Goal: Feedback & Contribution: Submit feedback/report problem

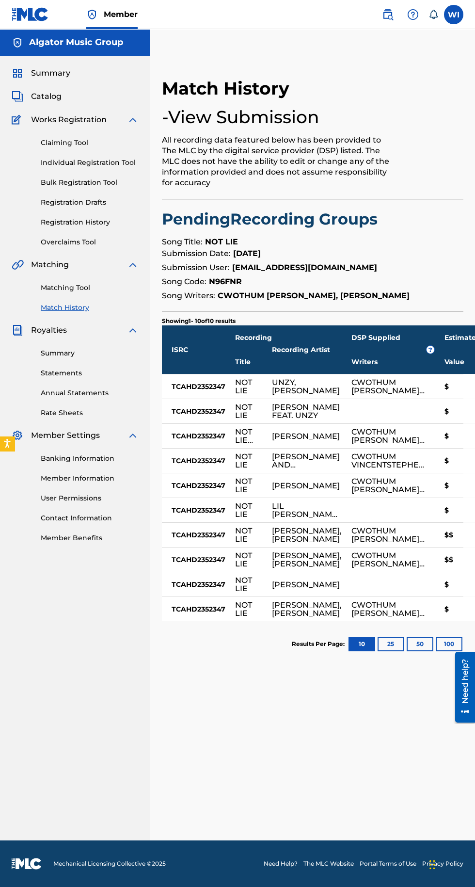
click at [44, 68] on span "Summary" at bounding box center [50, 73] width 39 height 12
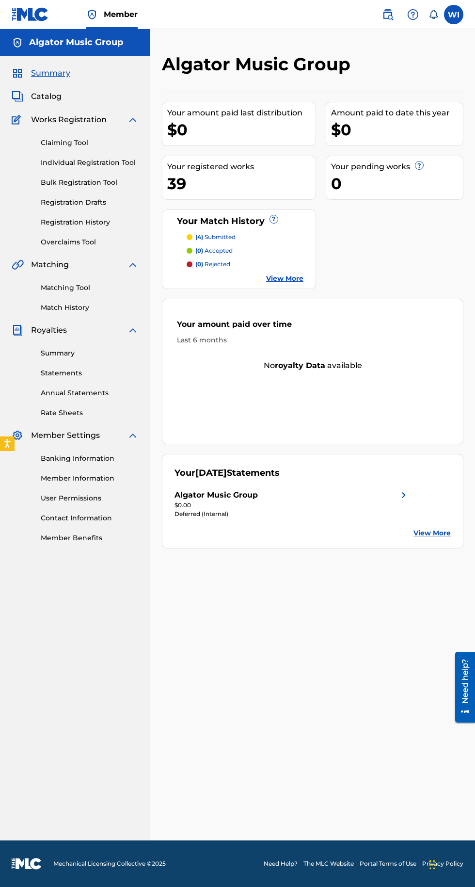
click at [74, 480] on link "Member Information" at bounding box center [90, 478] width 98 height 10
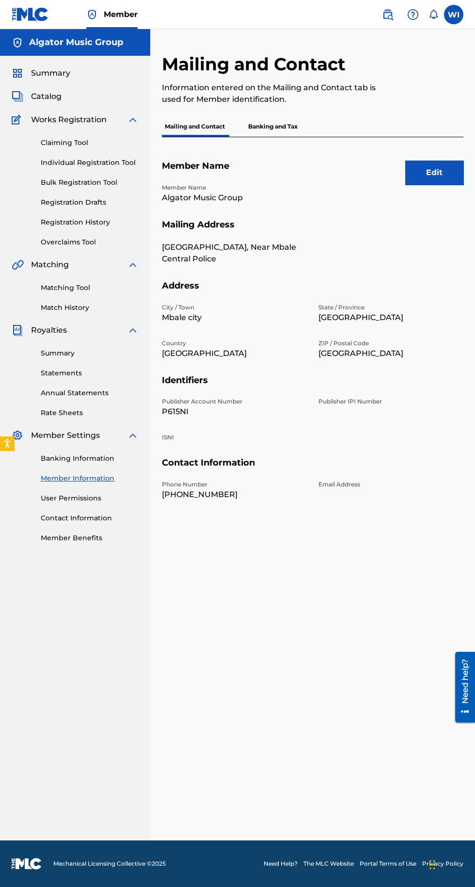
click at [446, 179] on button "Edit" at bounding box center [434, 172] width 58 height 24
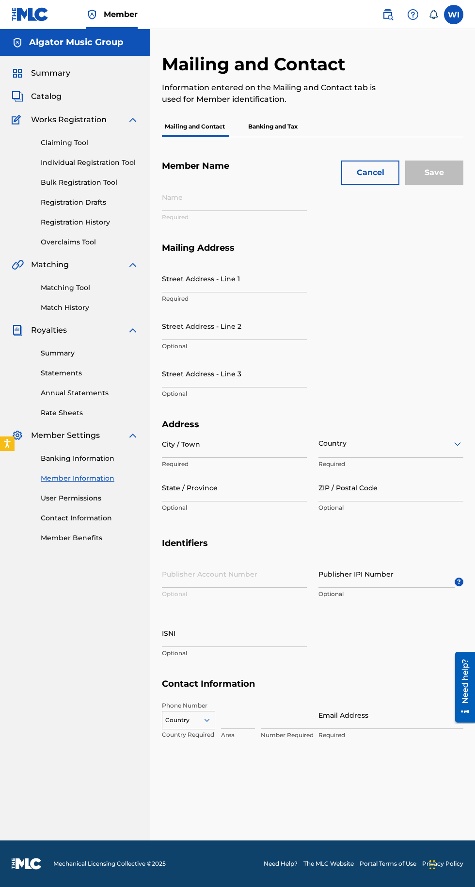
type input "Algator Music Group"
type input "Mbale Republic Street, Near Mbale Central Police"
type input "Mbale city"
type input "Eastern Region"
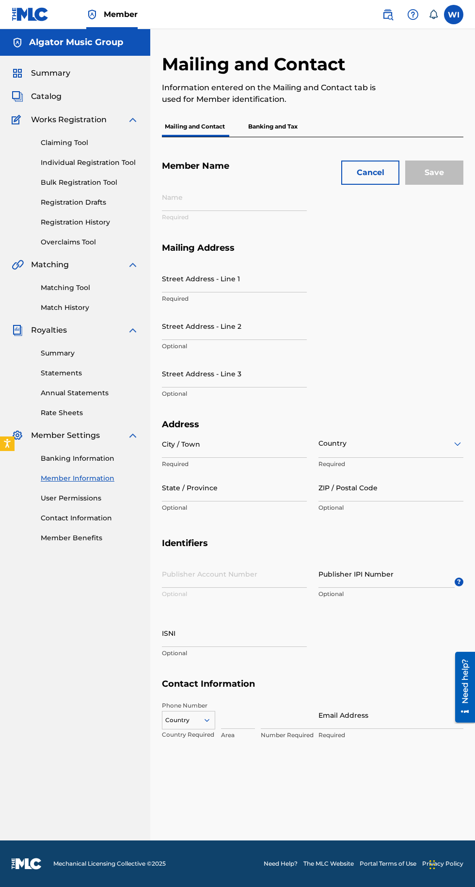
type input "P615NI"
type input "745"
type input "223028"
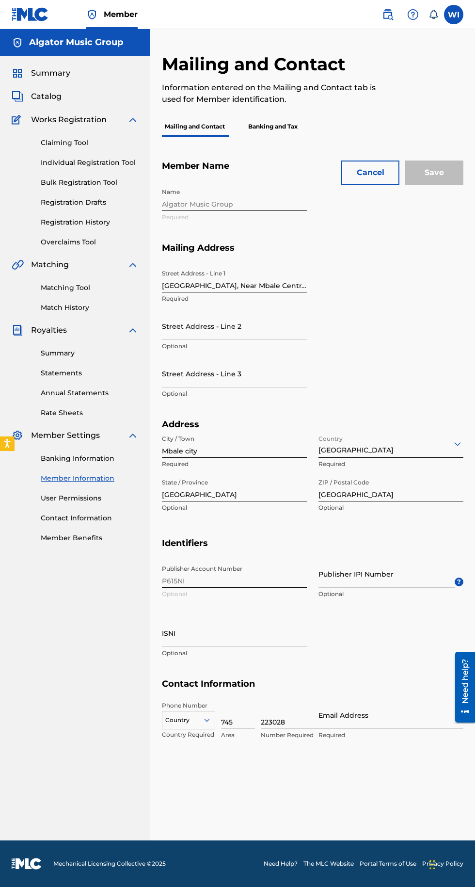
click at [250, 208] on div "Name Algator Music Group Required" at bounding box center [313, 212] width 302 height 59
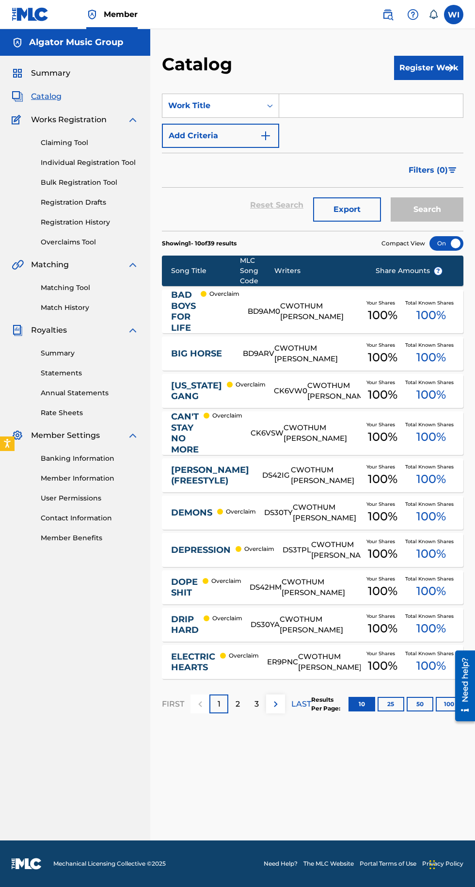
click at [454, 15] on label at bounding box center [453, 14] width 19 height 19
click at [454, 15] on input "WI Wachaya Innocent algatormusicgroupinc@gmail.com Notification Preferences Pro…" at bounding box center [454, 15] width 0 height 0
click at [404, 68] on div "Member WI WI Wachaya Innocent algatormusicgroupinc@gmail.com Notification Prefe…" at bounding box center [237, 443] width 475 height 887
click at [453, 15] on label at bounding box center [453, 14] width 19 height 19
click at [454, 15] on input "WI Wachaya Innocent algatormusicgroupinc@gmail.com Notification Preferences Pro…" at bounding box center [454, 15] width 0 height 0
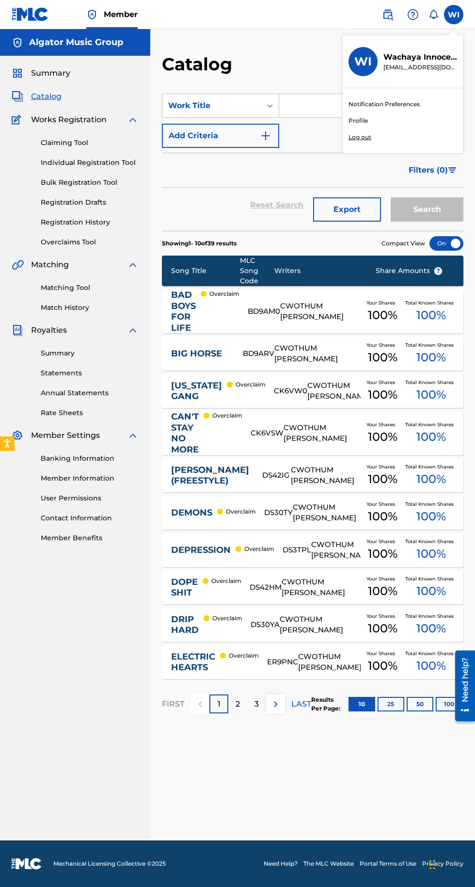
click at [356, 121] on div "Member WI WI Wachaya Innocent algatormusicgroupinc@gmail.com Notification Prefe…" at bounding box center [237, 443] width 475 height 887
click at [66, 519] on link "Contact Information" at bounding box center [90, 518] width 98 height 10
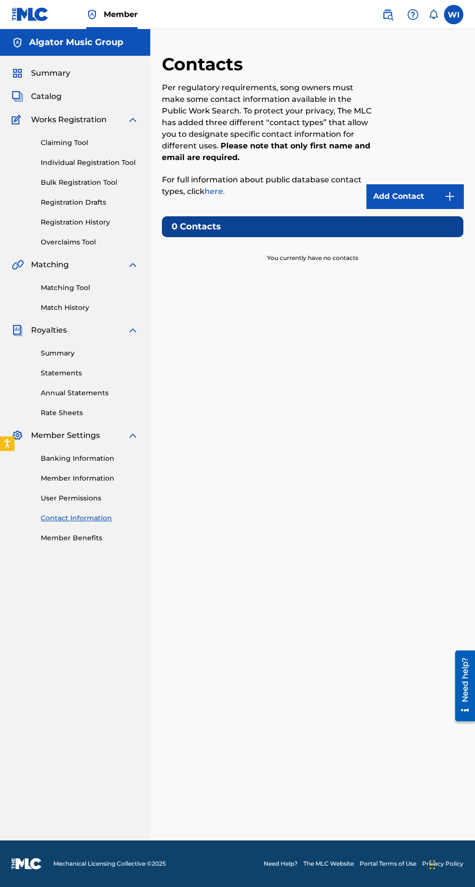
click at [63, 480] on link "Member Information" at bounding box center [90, 478] width 98 height 10
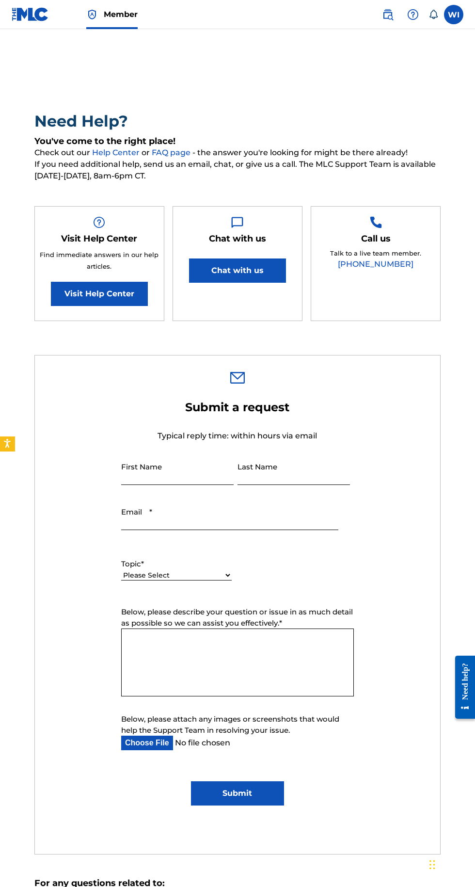
type input "Wachaya"
type input "Innocent"
type input "[EMAIL_ADDRESS][DOMAIN_NAME]"
click at [433, 14] on icon at bounding box center [434, 15] width 10 height 10
click at [223, 580] on select "Please Select I need help with my account I need help with managing my catalog …" at bounding box center [176, 575] width 111 height 10
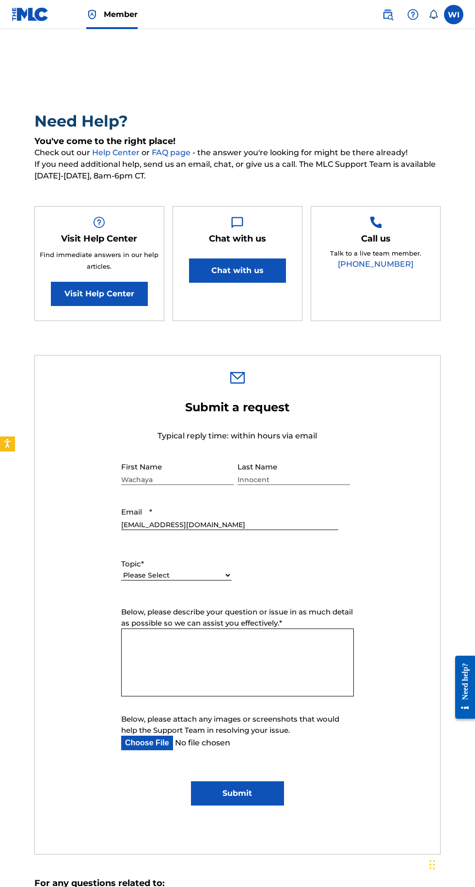
click at [454, 15] on label at bounding box center [453, 14] width 19 height 19
click at [454, 15] on input "WI Wachaya Innocent algatormusicgroupinc@gmail.com Notification Preferences Pro…" at bounding box center [454, 15] width 0 height 0
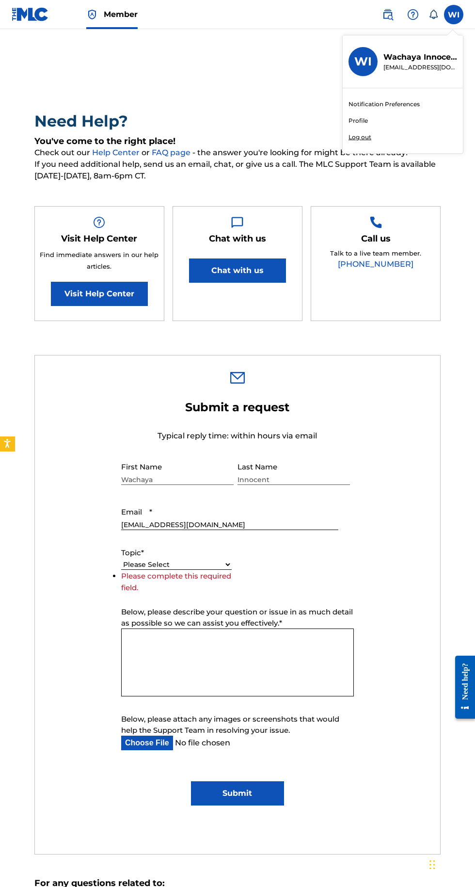
click at [12, 34] on main "Need Help? You've come to the right place! Check out our Help Center or FAQ pag…" at bounding box center [237, 523] width 475 height 989
click at [24, 35] on main "Need Help? You've come to the right place! Check out our Help Center or FAQ pag…" at bounding box center [237, 523] width 475 height 989
click at [36, 17] on img at bounding box center [30, 14] width 37 height 14
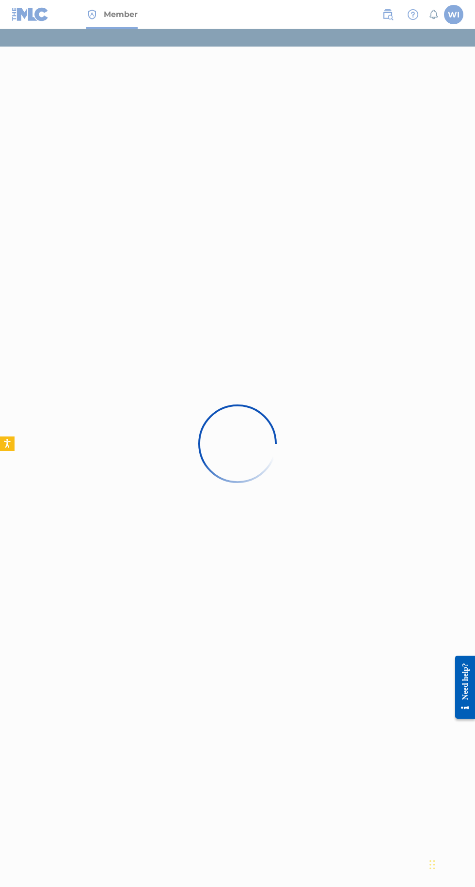
click at [30, 24] on div at bounding box center [237, 443] width 475 height 887
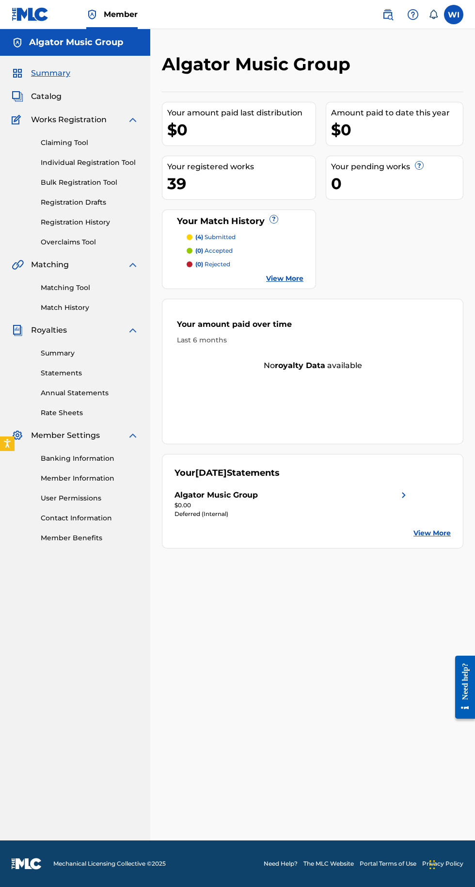
click at [118, 456] on link "Banking Information" at bounding box center [90, 458] width 98 height 10
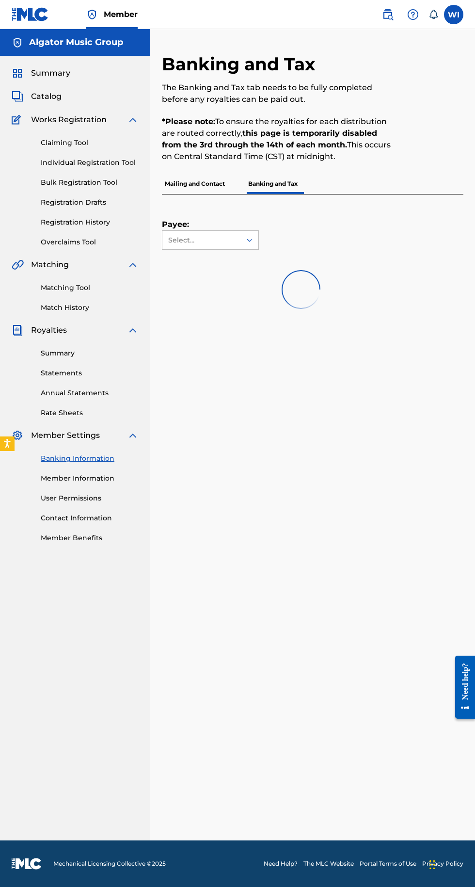
click at [132, 437] on img at bounding box center [133, 436] width 12 height 12
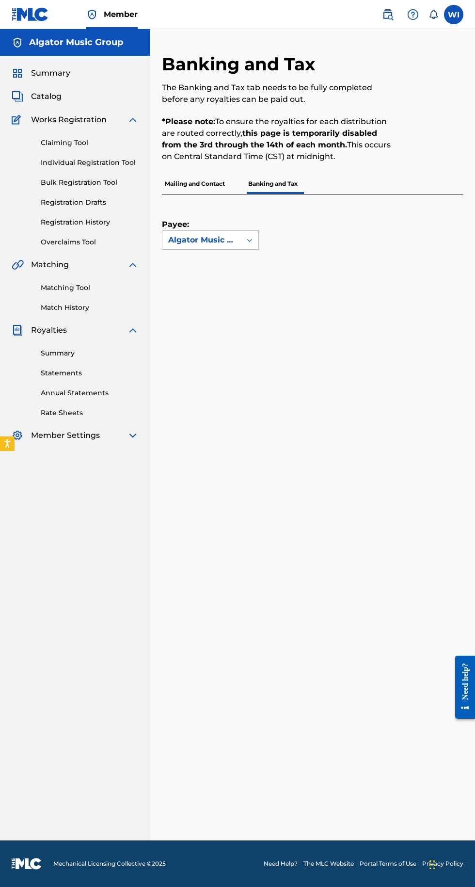
click at [191, 225] on label "Payee:" at bounding box center [186, 225] width 48 height 12
click at [120, 240] on input "Payee:" at bounding box center [120, 240] width 0 height 0
click at [195, 263] on div "Algator Music Group" at bounding box center [210, 262] width 96 height 24
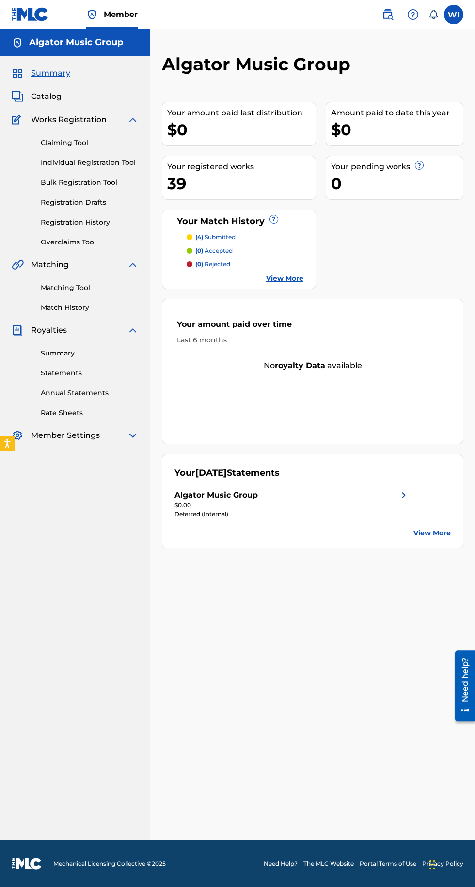
click at [103, 440] on div "Member Settings" at bounding box center [75, 436] width 127 height 12
click at [103, 443] on div "Summary Catalog Works Registration Claiming Tool Individual Registration Tool B…" at bounding box center [75, 254] width 150 height 397
click at [110, 446] on div "Summary Catalog Works Registration Claiming Tool Individual Registration Tool B…" at bounding box center [75, 254] width 150 height 397
click at [462, 5] on div "WI WI Wachaya Innocent [EMAIL_ADDRESS][DOMAIN_NAME] Notification Preferences Pr…" at bounding box center [417, 14] width 91 height 19
click at [437, 18] on icon at bounding box center [434, 15] width 10 height 10
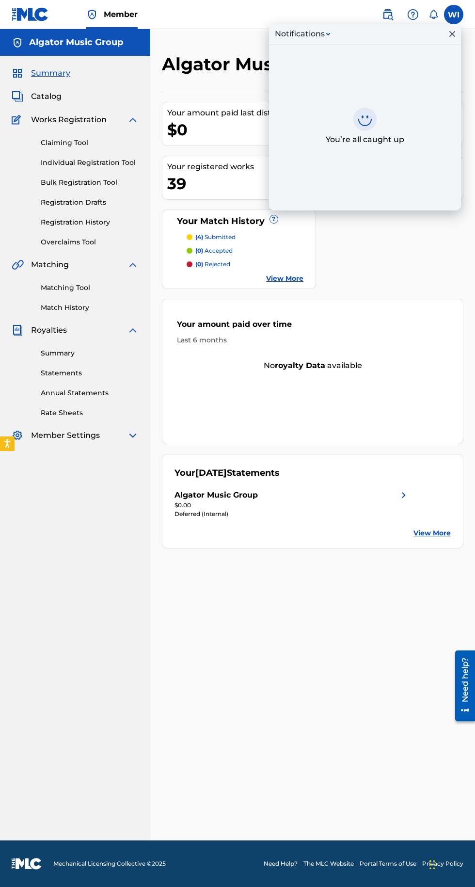
click at [433, 14] on icon at bounding box center [434, 15] width 10 height 10
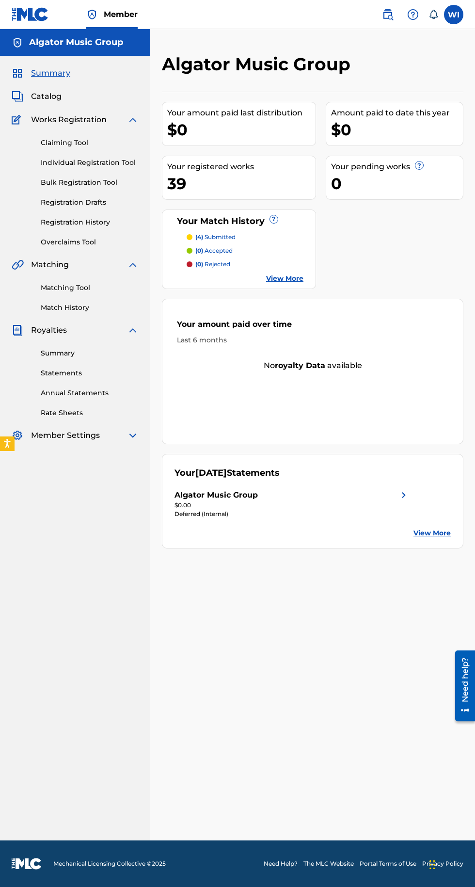
click at [433, 14] on icon at bounding box center [434, 15] width 10 height 10
click at [57, 50] on div "Algator Music Group" at bounding box center [75, 42] width 150 height 27
click at [41, 42] on h5 "Algator Music Group" at bounding box center [76, 42] width 94 height 11
click at [433, 15] on icon at bounding box center [434, 15] width 10 height 10
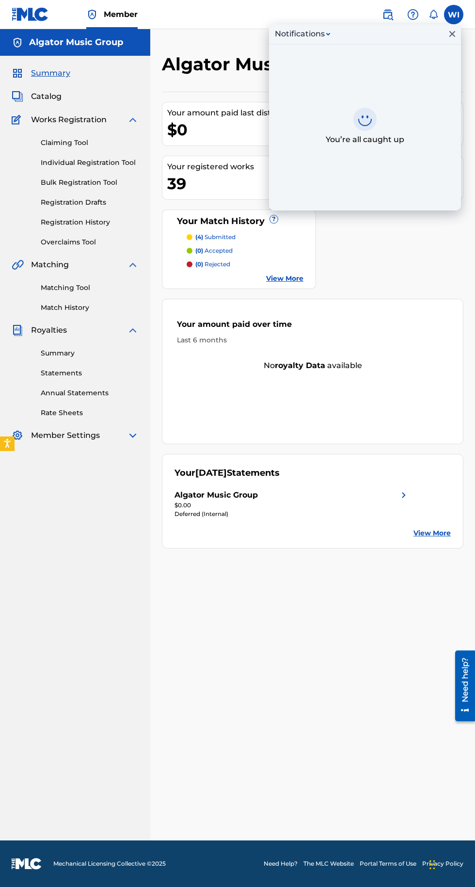
click at [452, 34] on icon "Close Inbox" at bounding box center [452, 34] width 6 height 6
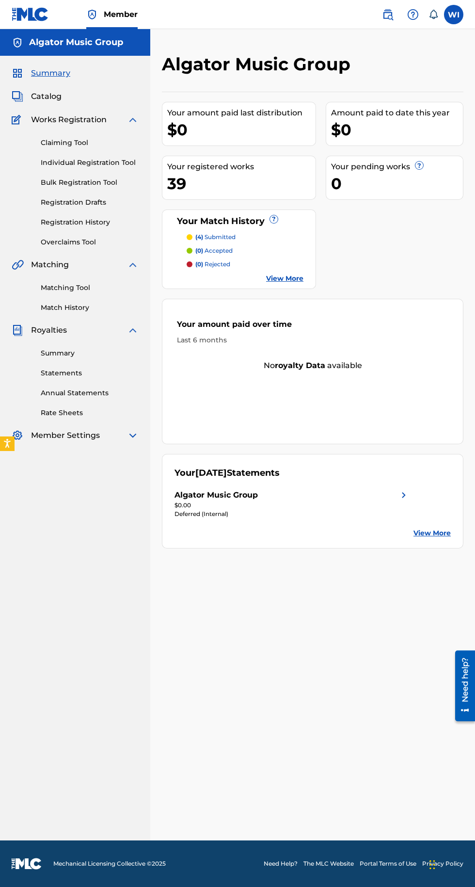
click at [433, 14] on icon at bounding box center [434, 15] width 10 height 10
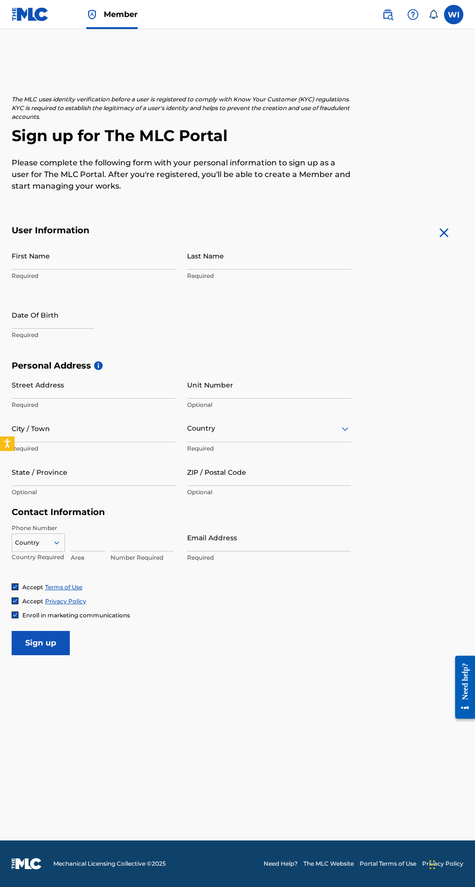
click at [40, 256] on input "First Name" at bounding box center [94, 256] width 164 height 28
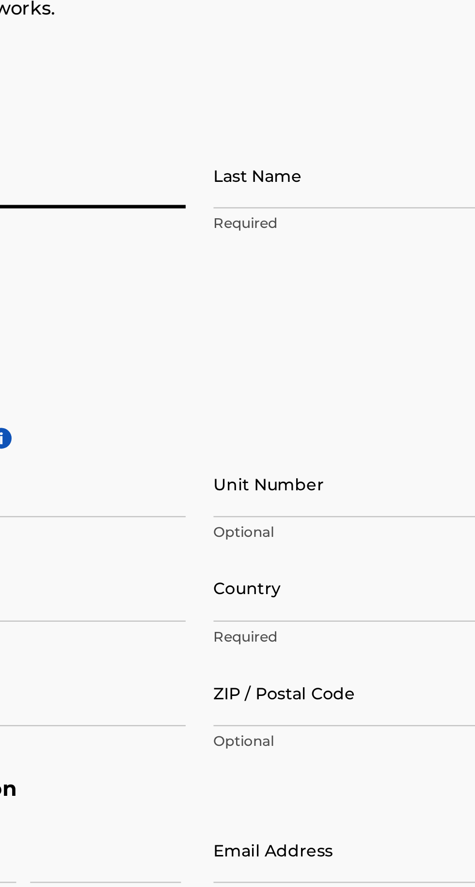
type input "Wachaya"
click at [198, 274] on p "Required" at bounding box center [269, 276] width 164 height 9
click at [197, 263] on input "Last Name" at bounding box center [269, 256] width 164 height 28
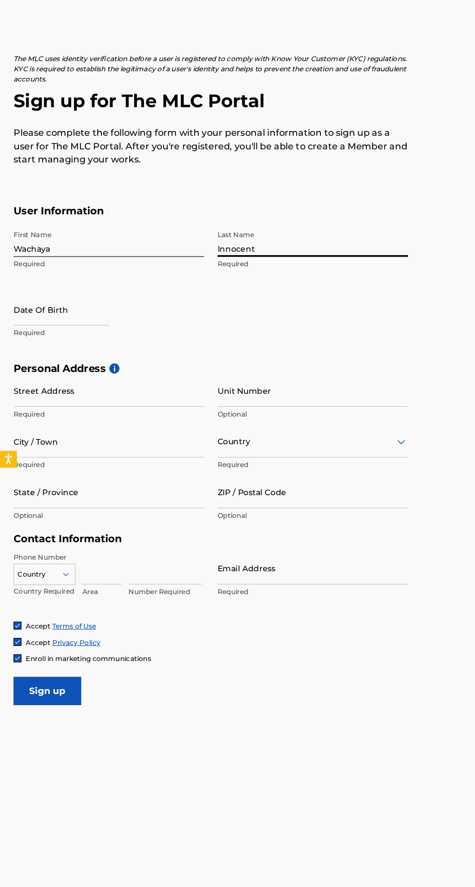
type input "Innocent"
click at [43, 389] on input "Street Address" at bounding box center [94, 385] width 164 height 28
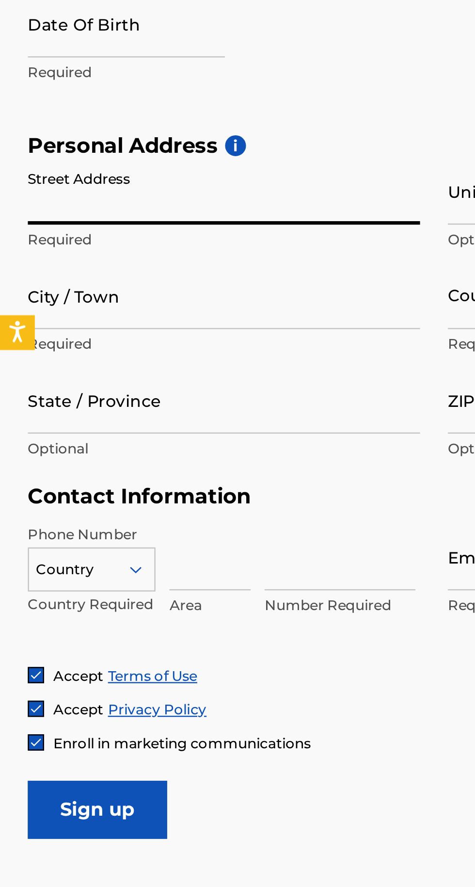
type input "Mbale Republic Street, Near Mbale Central Police"
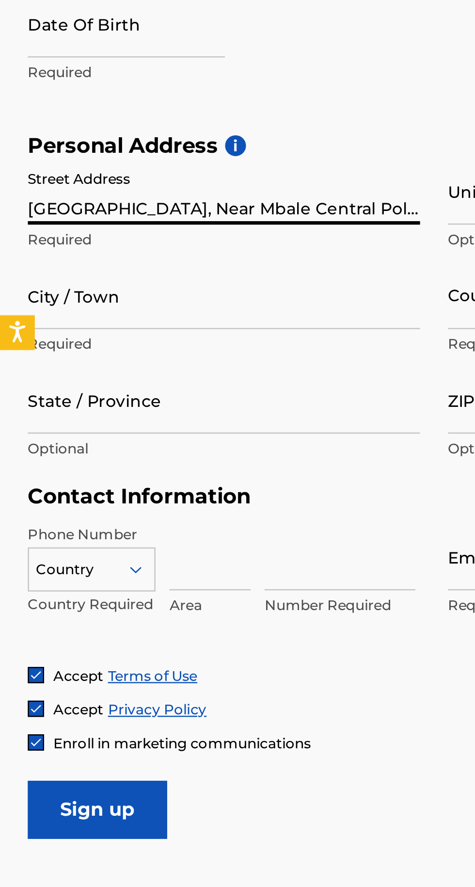
type input "Mbale city"
type input "Uganda"
type input "256"
type input "770"
type input "813408"
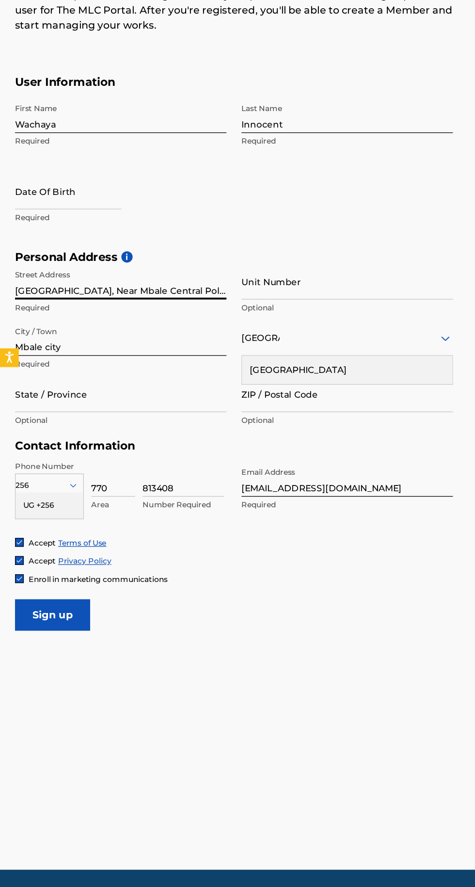
click at [294, 543] on input "[EMAIL_ADDRESS][DOMAIN_NAME]" at bounding box center [269, 538] width 164 height 28
click at [288, 545] on input "[EMAIL_ADDRESS][DOMAIN_NAME]" at bounding box center [269, 538] width 164 height 28
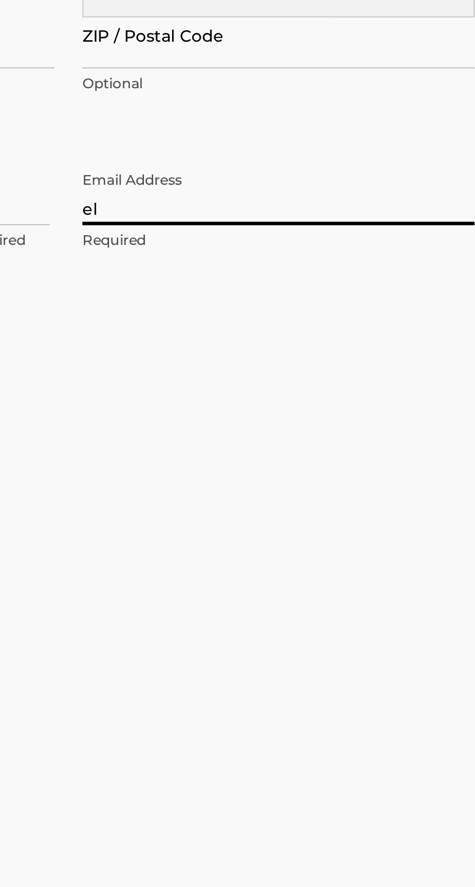
type input "e"
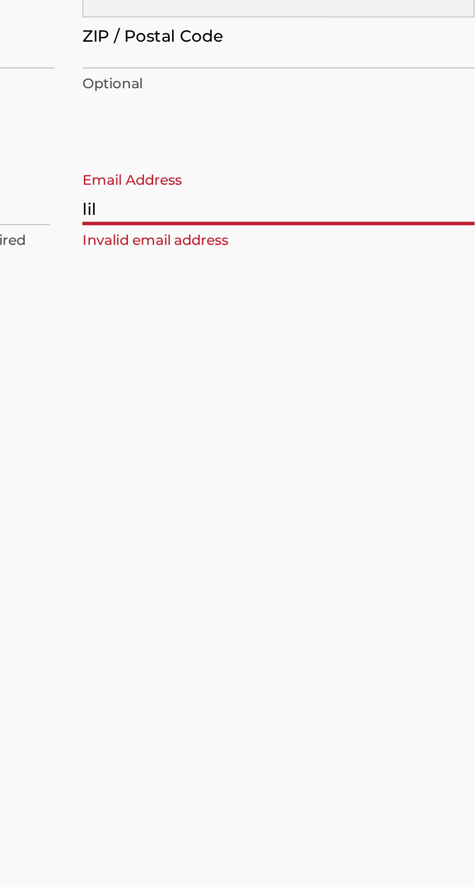
type input "lilelvinj@gmail.com"
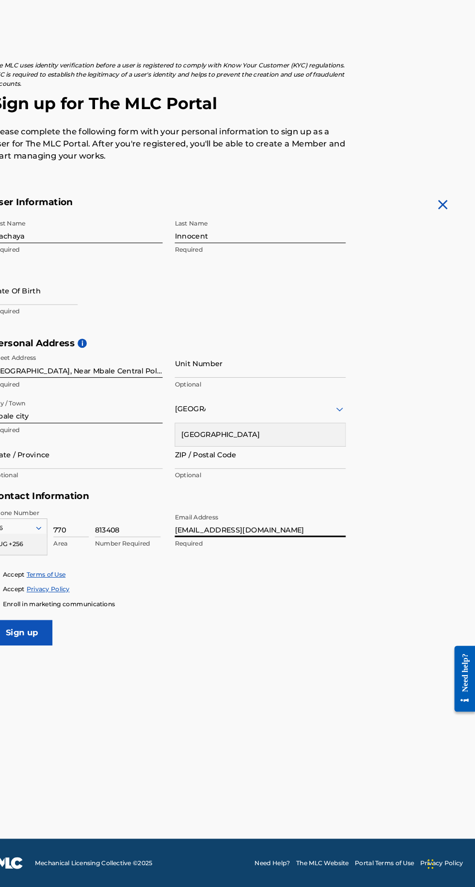
scroll to position [7, 0]
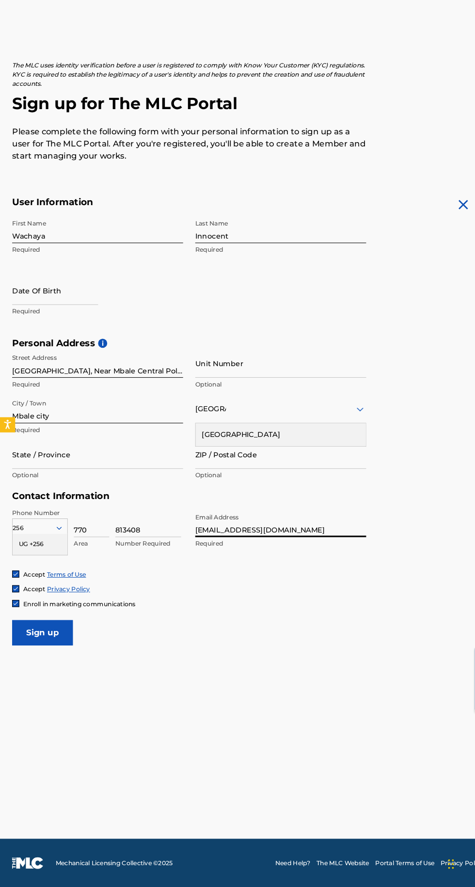
click at [30, 331] on p "Required" at bounding box center [94, 335] width 164 height 9
click at [21, 315] on input "text" at bounding box center [53, 315] width 82 height 28
select select "7"
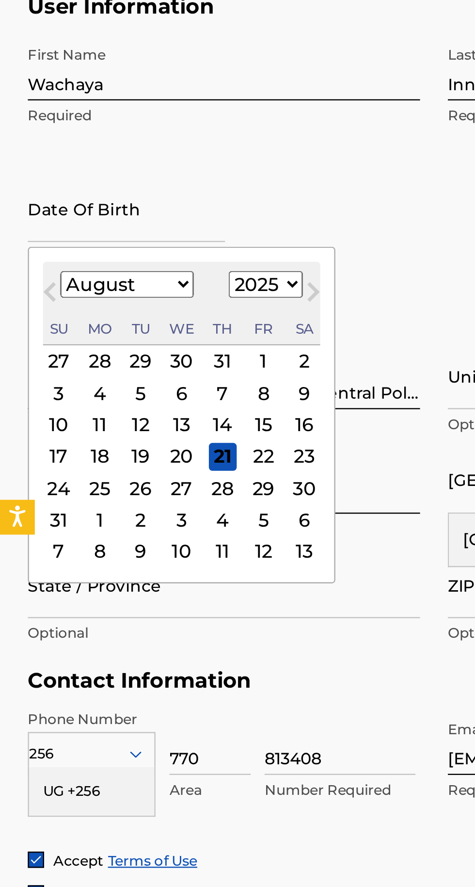
click at [108, 342] on select "1900 1901 1902 1903 1904 1905 1906 1907 1908 1909 1910 1911 1912 1913 1914 1915…" at bounding box center [111, 346] width 31 height 11
select select "2002"
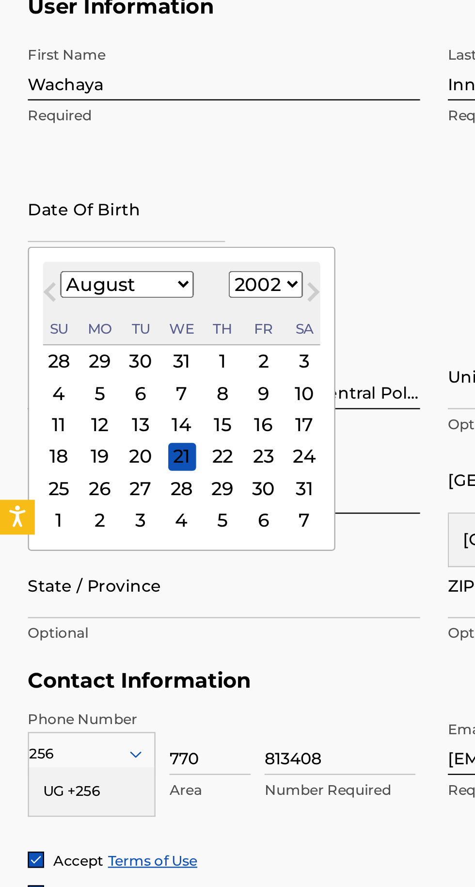
click at [57, 341] on select "January February March April May June July August September October November De…" at bounding box center [53, 346] width 56 height 11
select select "1"
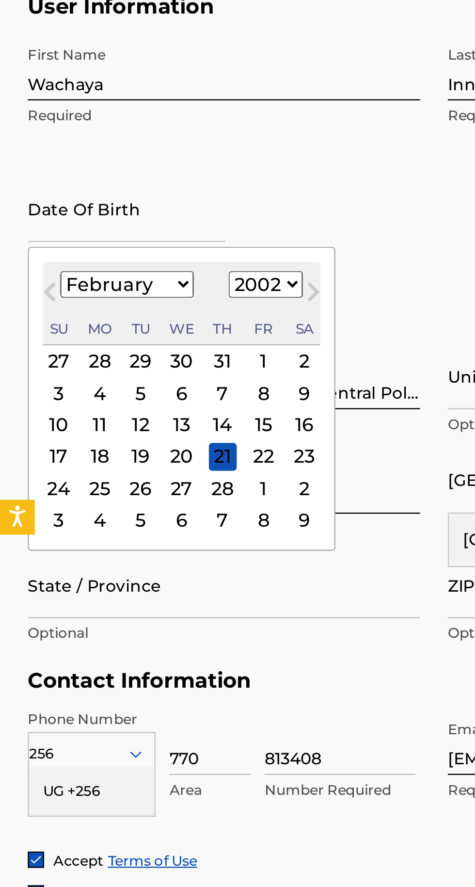
click at [121, 372] on div "2" at bounding box center [127, 378] width 12 height 12
type input "February 2 2002"
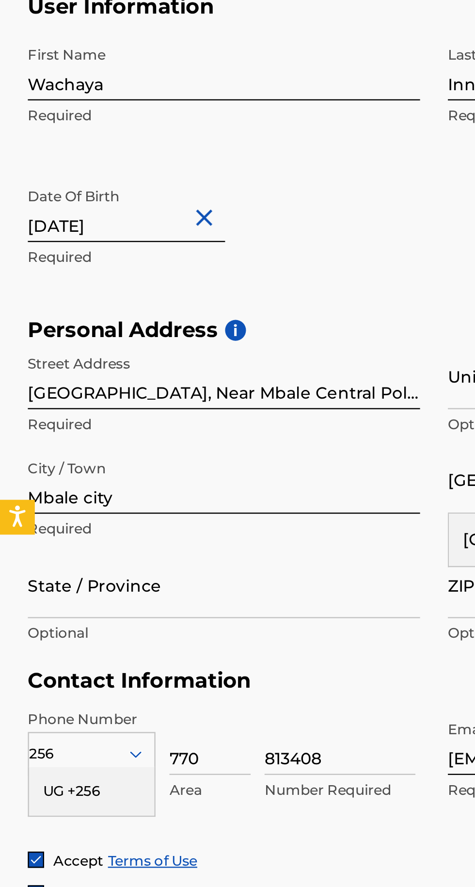
click at [138, 534] on input "813408" at bounding box center [142, 538] width 63 height 28
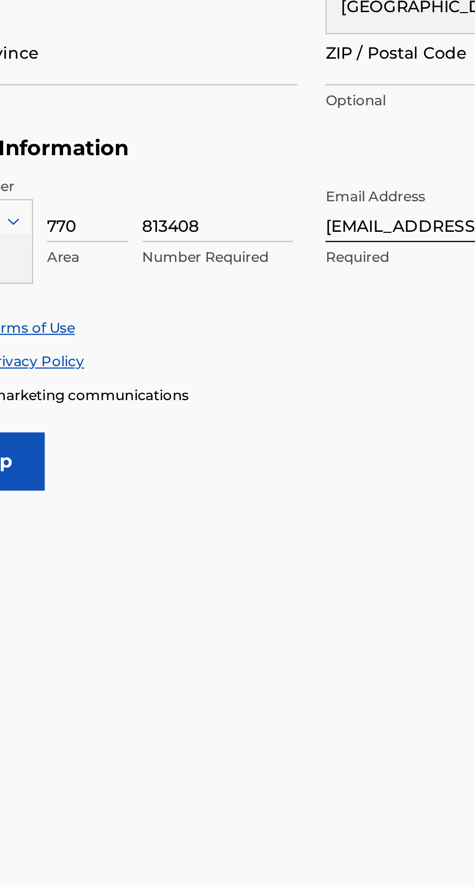
type input "223028"
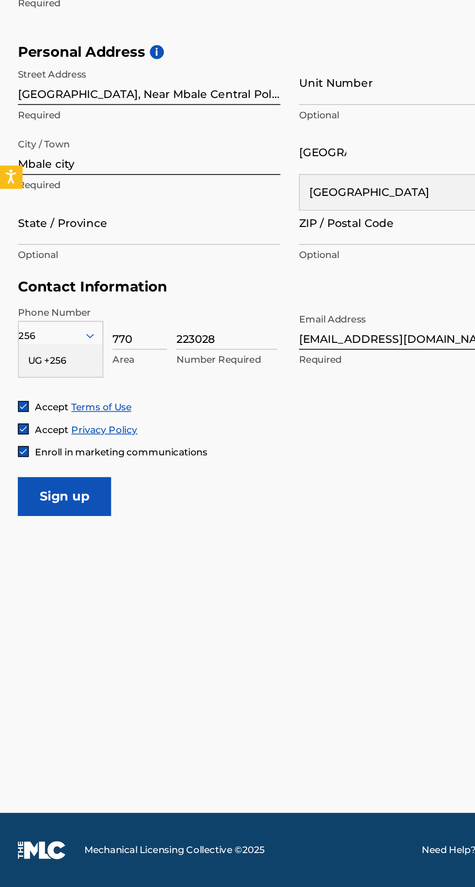
click at [84, 537] on input "770" at bounding box center [88, 538] width 34 height 28
click at [33, 554] on div "UG +256" at bounding box center [38, 558] width 52 height 20
click at [87, 537] on input "770" at bounding box center [88, 538] width 34 height 28
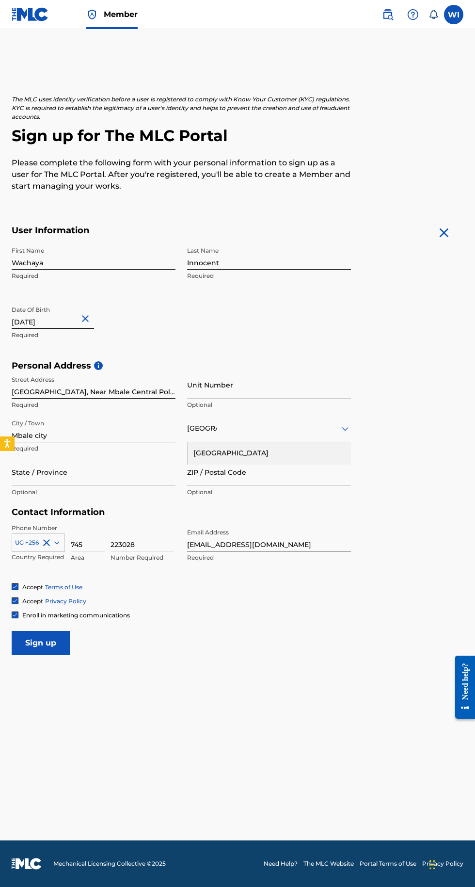
scroll to position [0, 0]
type input "745"
click at [44, 641] on input "Sign up" at bounding box center [41, 643] width 58 height 24
click at [33, 631] on input "Sign up" at bounding box center [41, 643] width 58 height 24
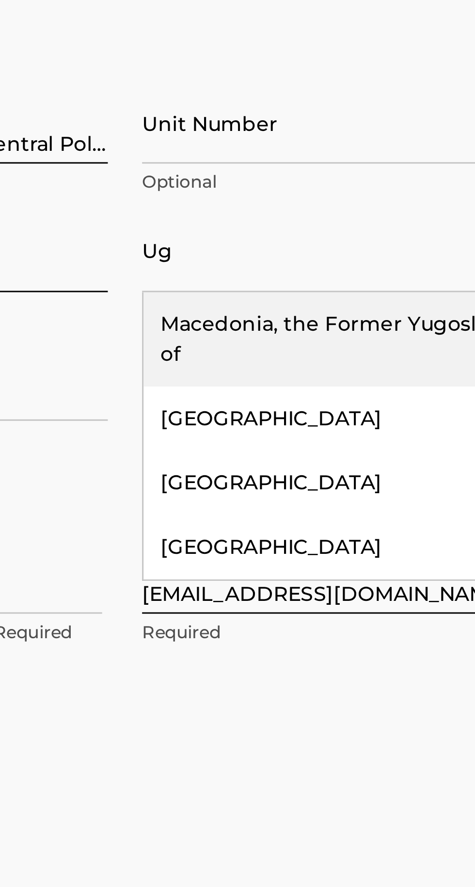
scroll to position [0, 0]
type input "Uga"
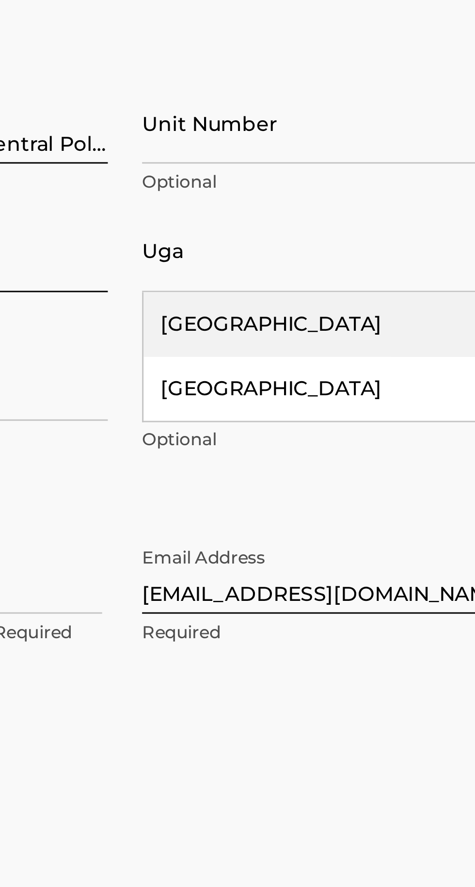
click at [206, 464] on div "Uganda" at bounding box center [269, 475] width 163 height 22
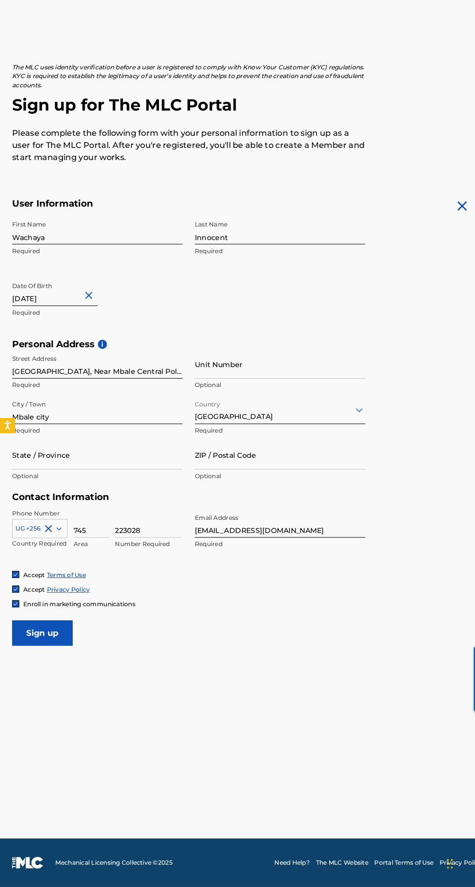
scroll to position [20, 0]
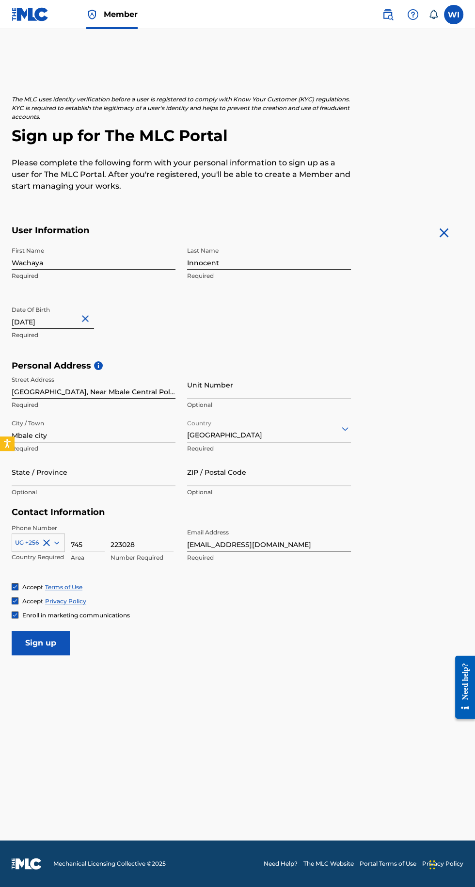
click at [38, 631] on input "Sign up" at bounding box center [41, 643] width 58 height 24
click at [278, 524] on input "lilelvinj@gmail.com" at bounding box center [269, 538] width 164 height 28
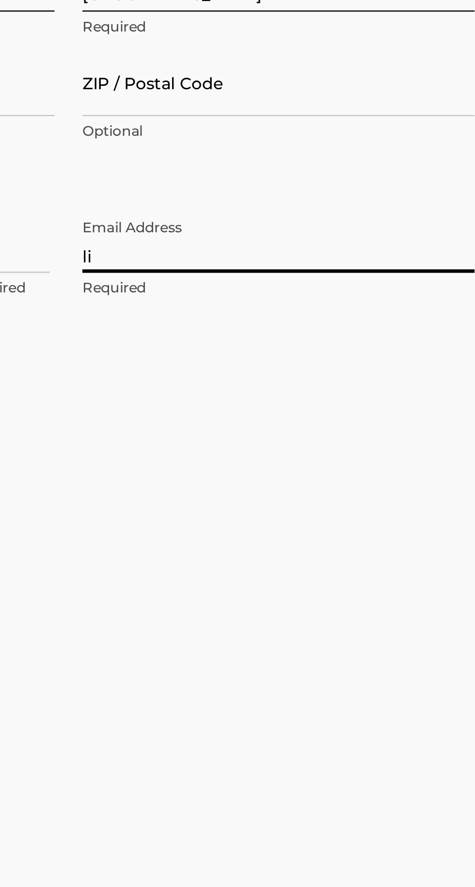
type input "l"
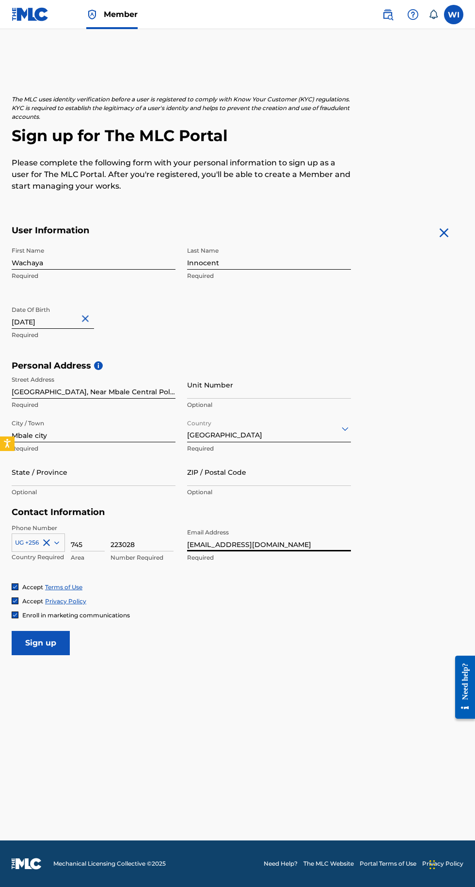
scroll to position [1, 0]
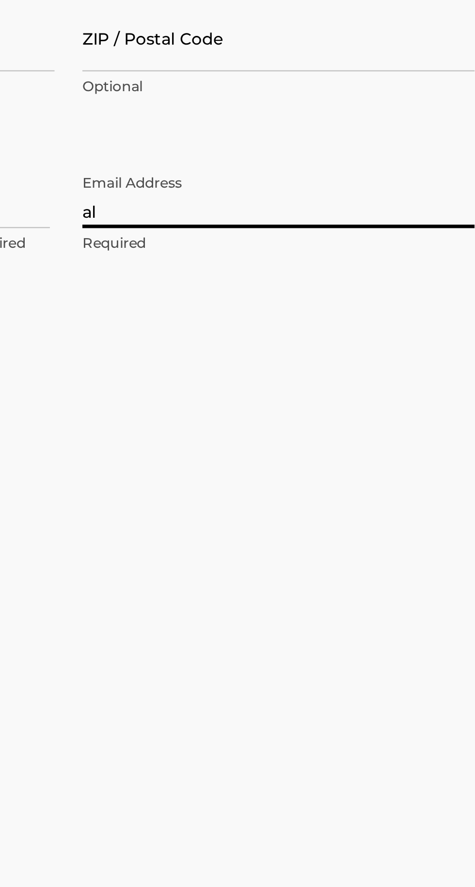
type input "a"
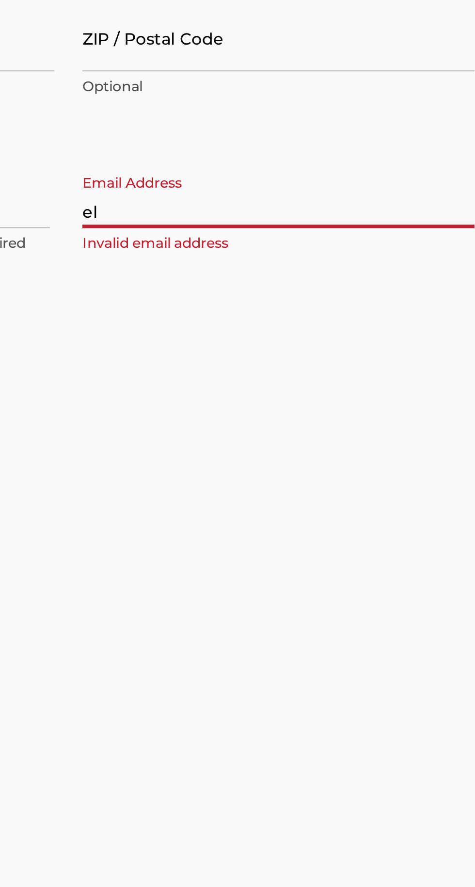
type input "[EMAIL_ADDRESS][DOMAIN_NAME]"
type input "Near Mbale Central Police"
type input "Uganda"
type input "256"
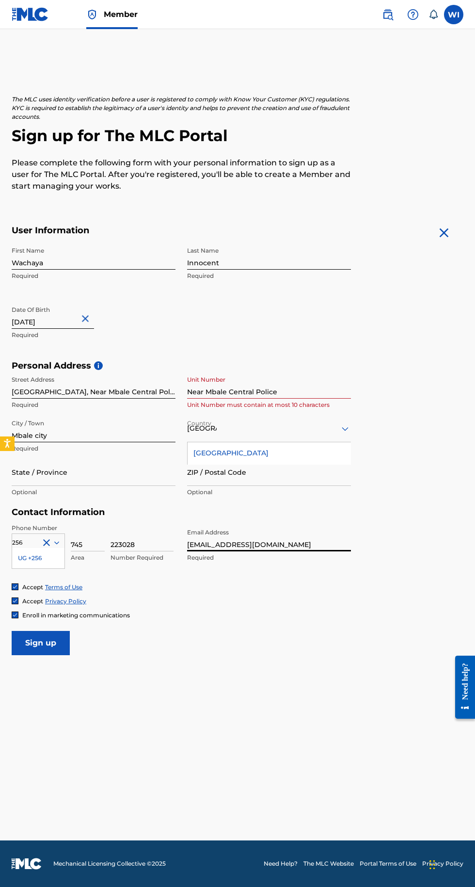
scroll to position [0, 0]
click at [41, 644] on input "Sign up" at bounding box center [41, 643] width 58 height 24
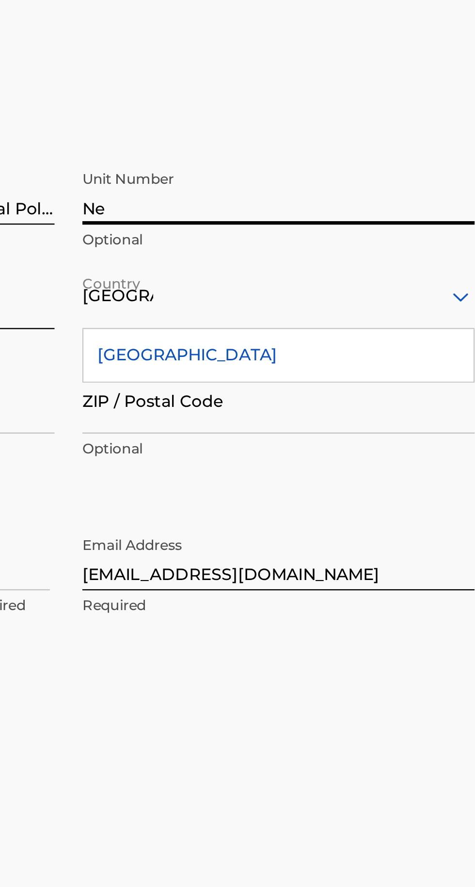
type input "N"
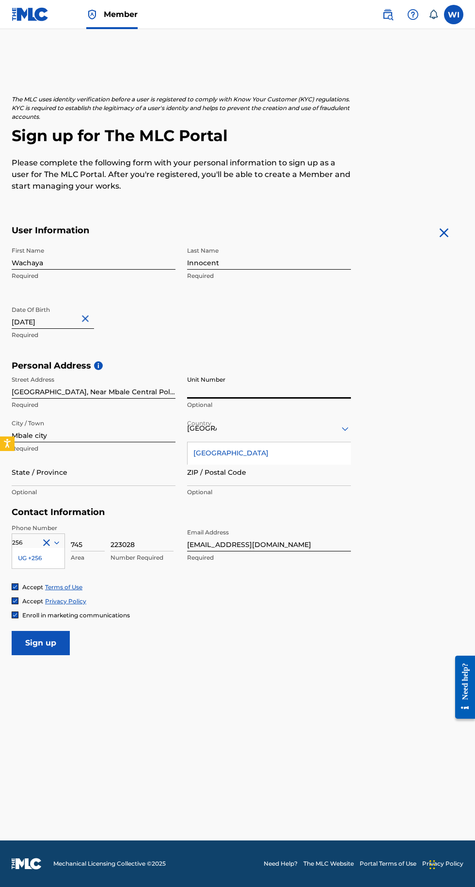
click at [39, 647] on input "Sign up" at bounding box center [41, 643] width 58 height 24
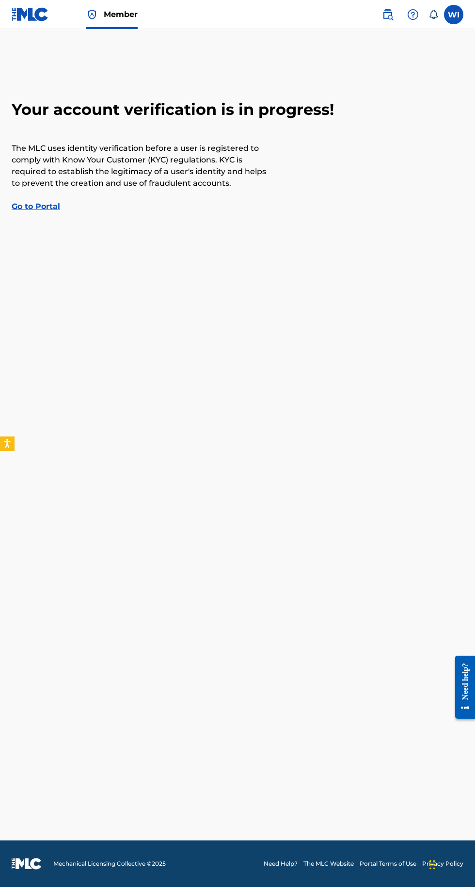
click at [37, 206] on link "Go to Portal" at bounding box center [36, 206] width 48 height 9
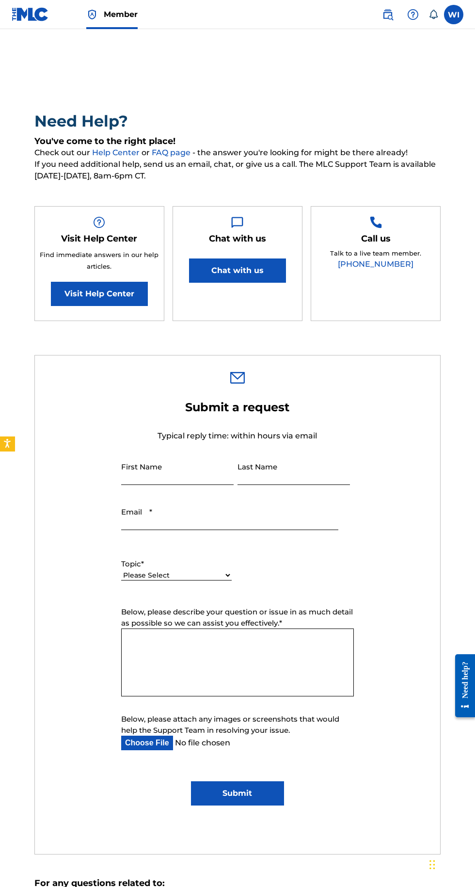
type input "Wachaya"
type input "Innocent"
click at [266, 530] on input "[EMAIL_ADDRESS][DOMAIN_NAME]" at bounding box center [229, 516] width 217 height 28
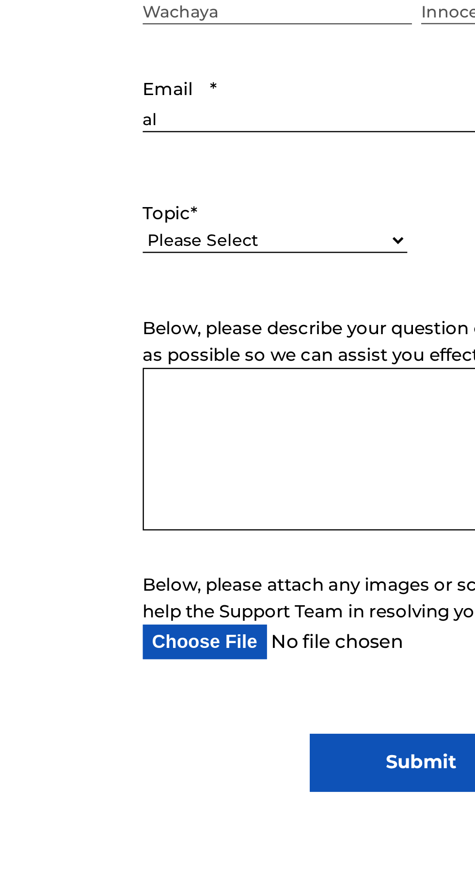
type input "a"
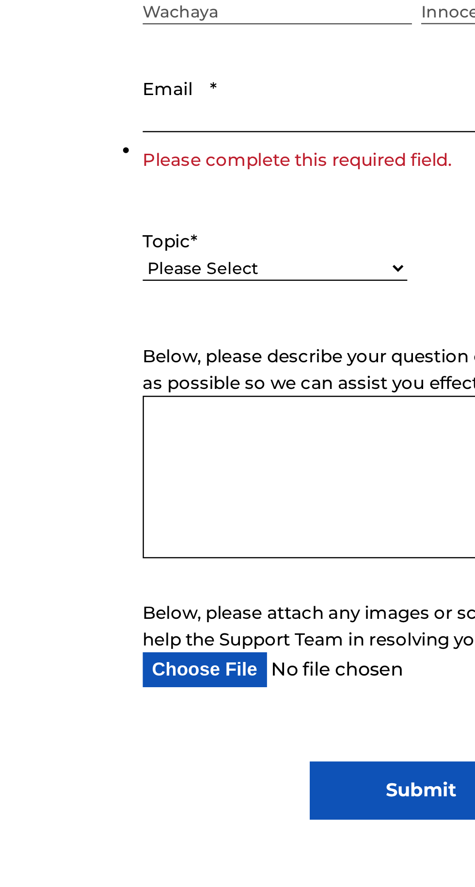
type input "[EMAIL_ADDRESS][DOMAIN_NAME]"
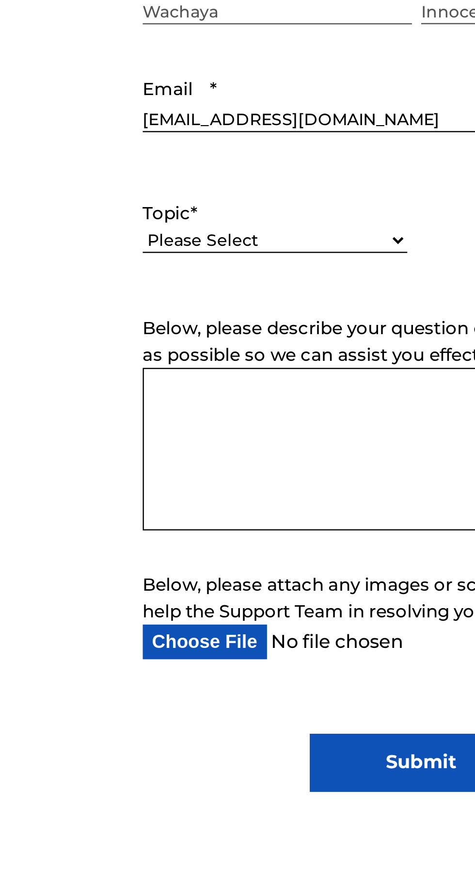
click at [145, 580] on select "Please Select I need help with my account I need help with managing my catalog …" at bounding box center [176, 575] width 111 height 10
select select "I need help with my account"
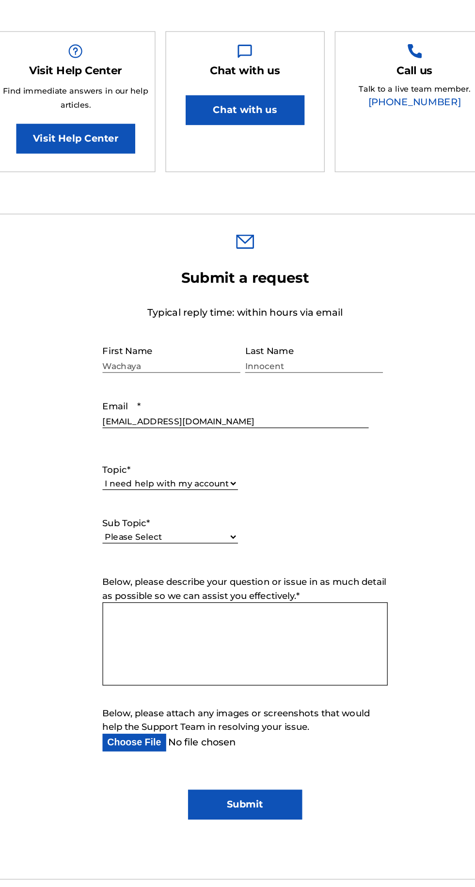
scroll to position [18, 0]
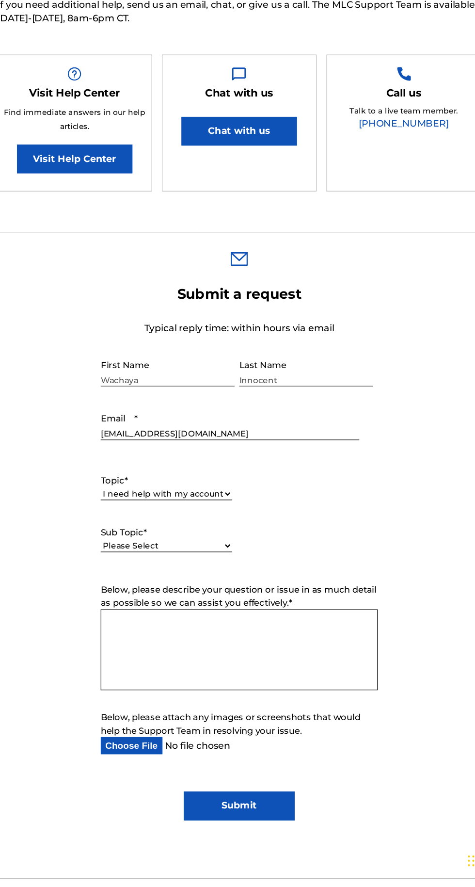
click at [135, 694] on textarea "Below, please describe your question or issue in as much detail as possible so …" at bounding box center [237, 688] width 233 height 68
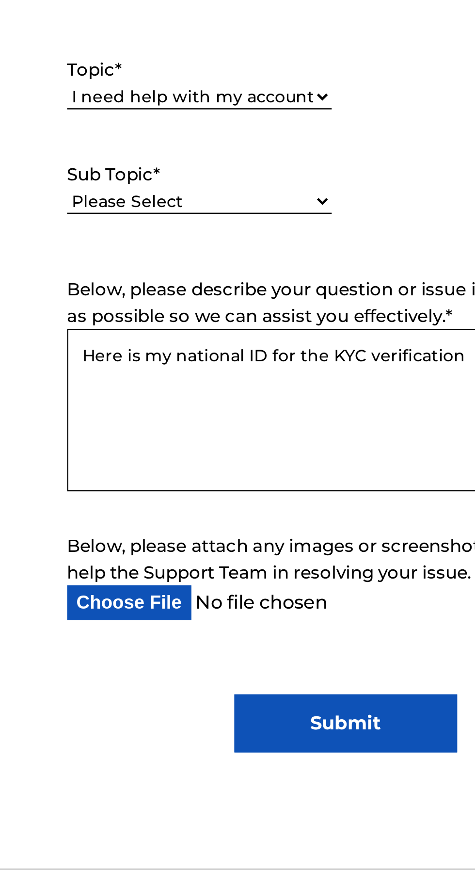
type textarea "Here is my national ID for the KYC verification"
click at [139, 775] on input "Below, please attach any images or screenshots that would help the Support Team…" at bounding box center [229, 768] width 217 height 15
type input "C:\fakepath\IMG_20240902_101041_242.jpg"
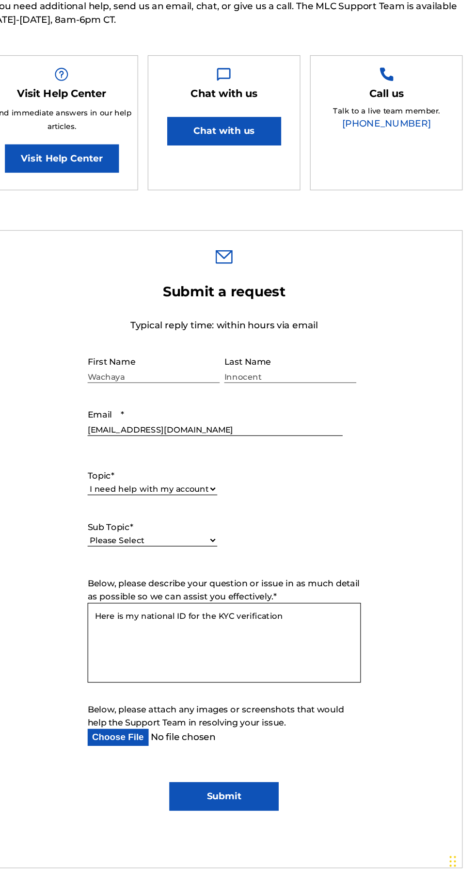
scroll to position [30, 0]
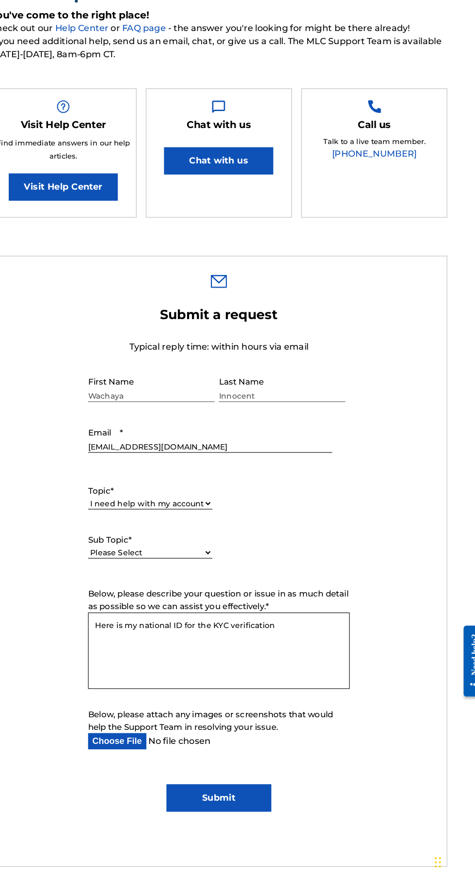
click at [260, 819] on input "Submit" at bounding box center [237, 807] width 93 height 24
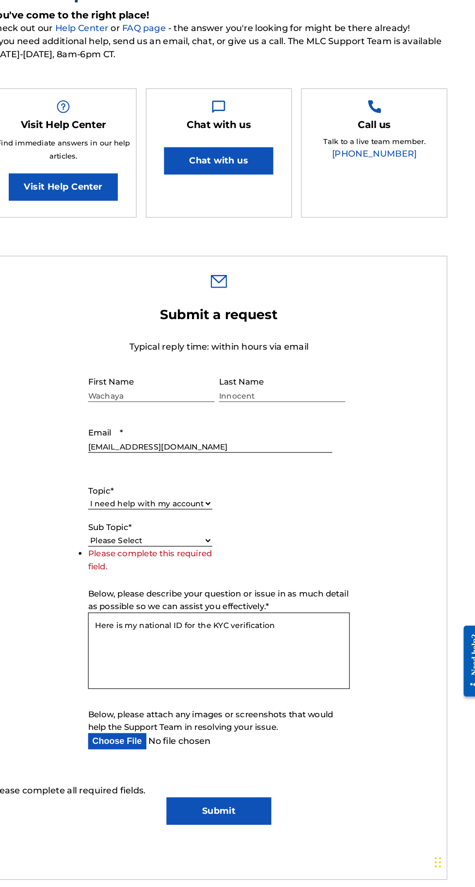
click at [162, 584] on select "Please Select I need help with my user account I can't log in to my user accoun…" at bounding box center [176, 579] width 111 height 10
select select "I need help with my user account"
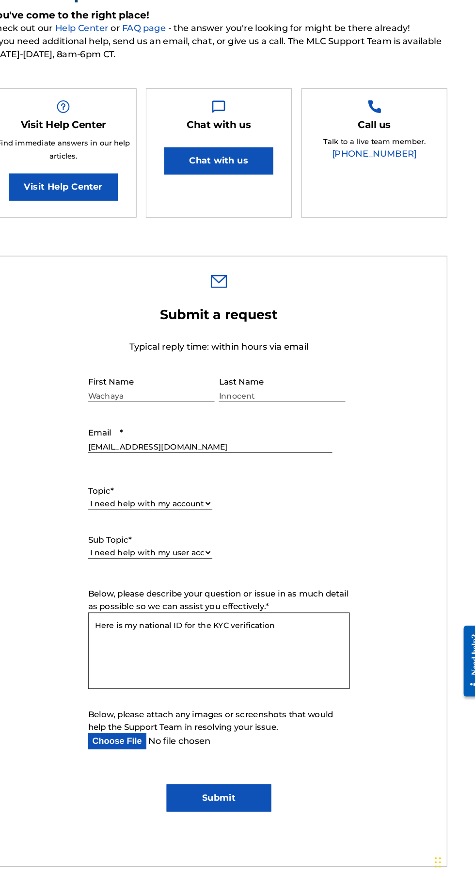
click at [262, 819] on input "Submit" at bounding box center [237, 807] width 93 height 24
click at [251, 819] on input "Submit" at bounding box center [237, 807] width 93 height 24
click at [249, 819] on input "Submit" at bounding box center [237, 807] width 93 height 24
click at [227, 819] on input "Submit" at bounding box center [237, 807] width 93 height 24
click at [235, 819] on input "Submit" at bounding box center [237, 807] width 93 height 24
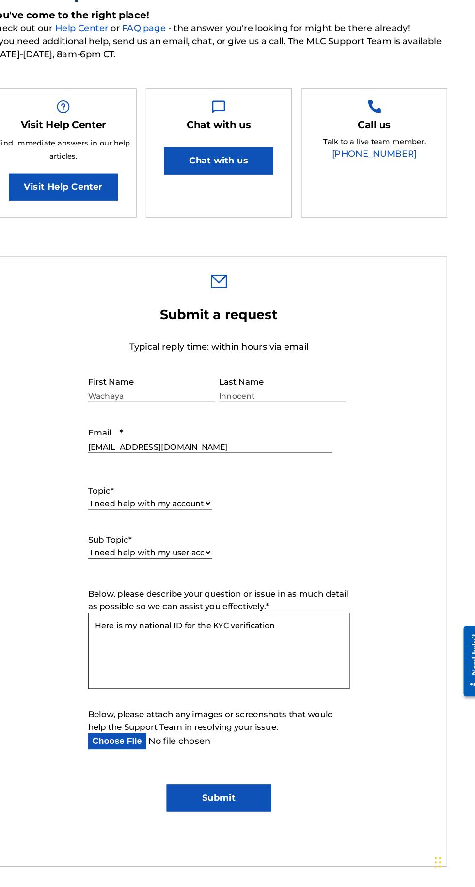
click at [258, 819] on input "Submit" at bounding box center [237, 807] width 93 height 24
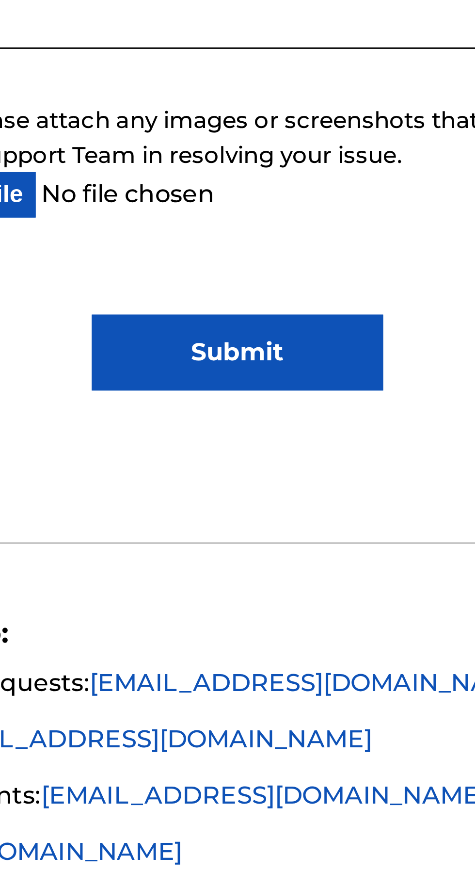
scroll to position [161, 0]
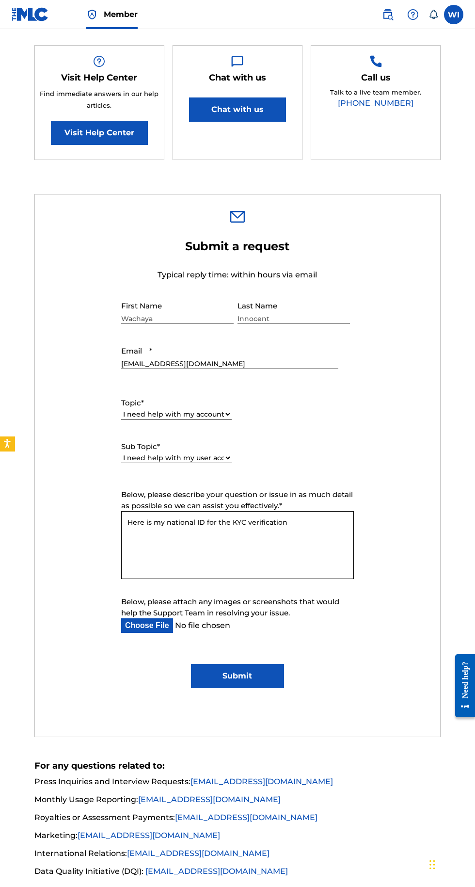
click at [248, 688] on input "Submit" at bounding box center [237, 676] width 93 height 24
click at [241, 688] on input "Submit" at bounding box center [237, 676] width 93 height 24
click at [248, 688] on input "Submit" at bounding box center [237, 676] width 93 height 24
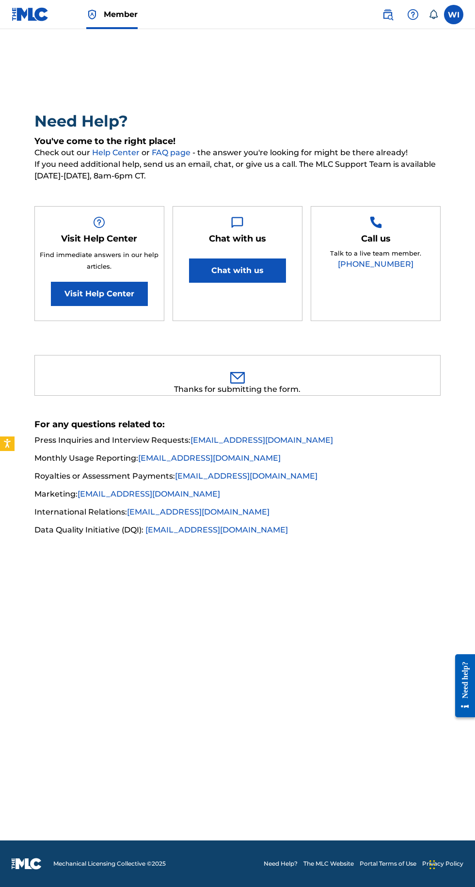
scroll to position [0, 0]
click at [454, 15] on label at bounding box center [453, 14] width 19 height 19
click at [454, 15] on input "WI Wachaya Innocent [EMAIL_ADDRESS][DOMAIN_NAME] Notification Preferences Profi…" at bounding box center [454, 15] width 0 height 0
